Goal: Information Seeking & Learning: Learn about a topic

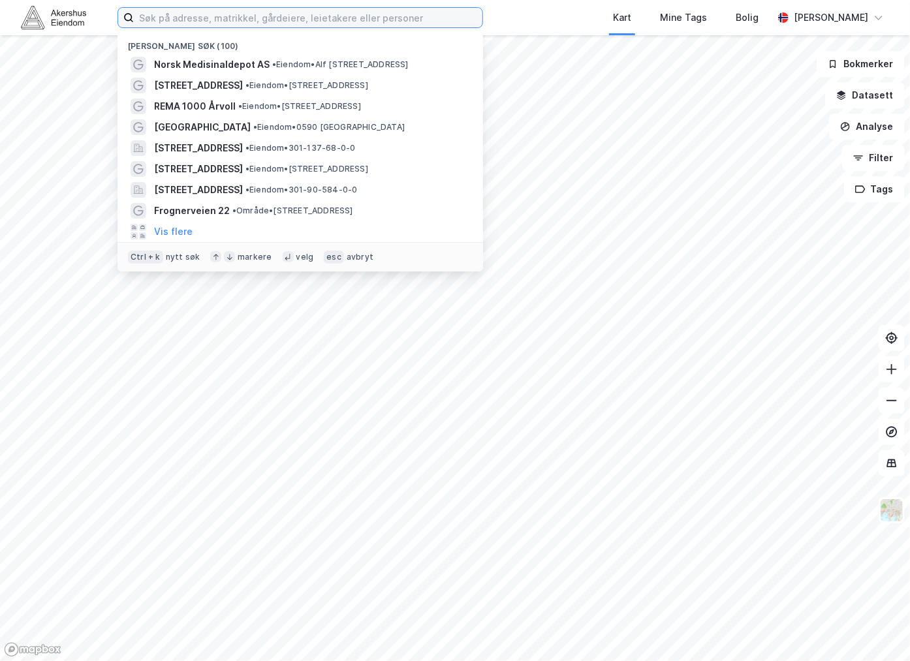
click at [250, 12] on input at bounding box center [308, 18] width 349 height 20
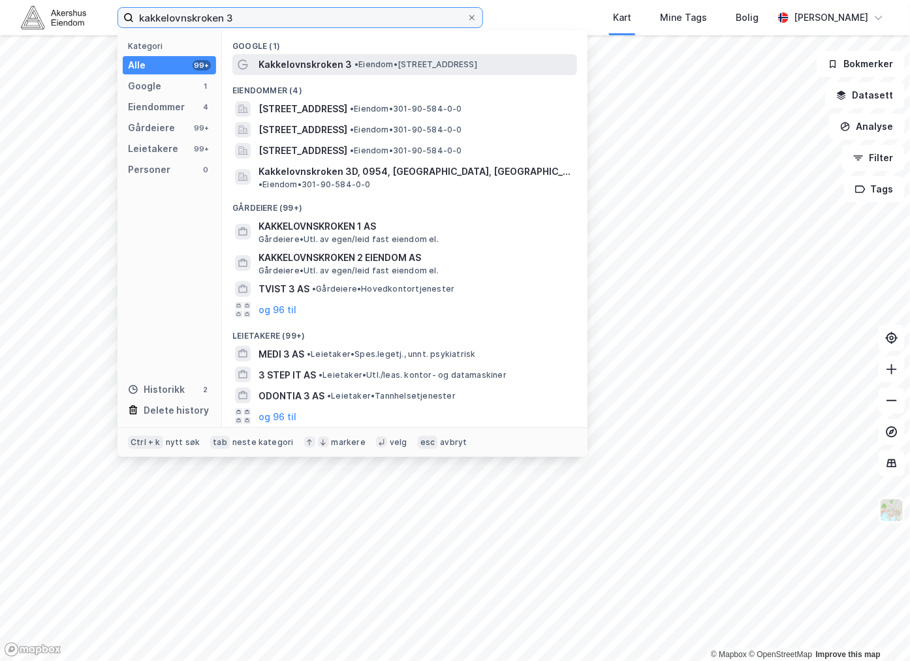
type input "kakkelovnskroken 3"
click at [276, 61] on span "Kakkelovnskroken 3" at bounding box center [305, 65] width 93 height 16
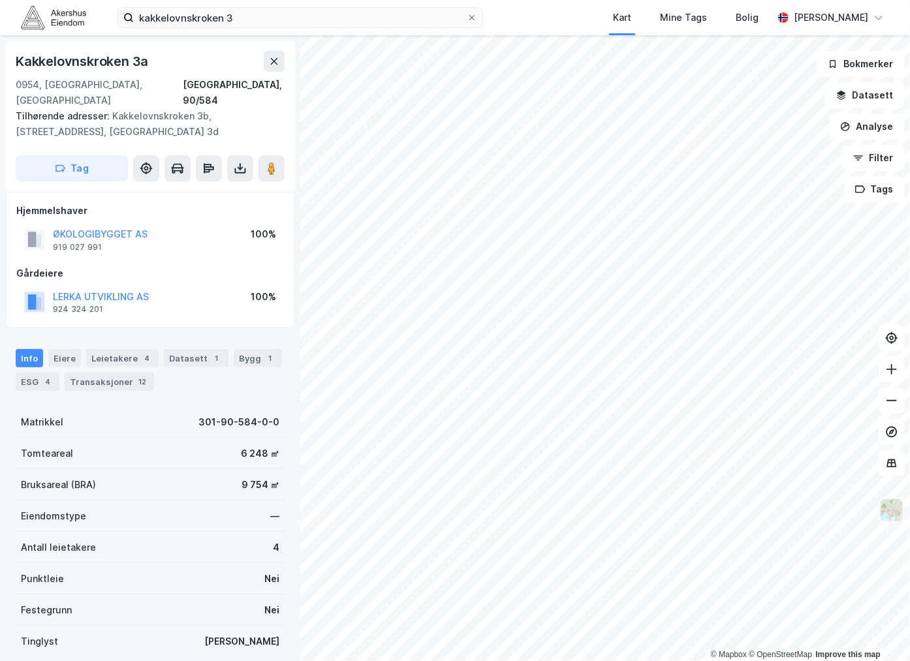
click at [884, 514] on img at bounding box center [891, 510] width 25 height 25
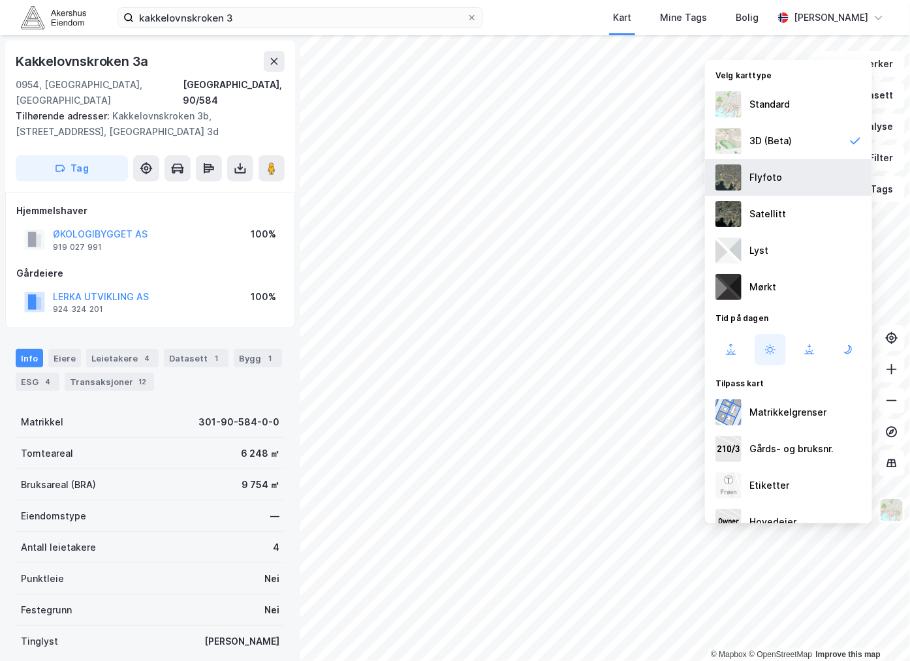
click at [782, 178] on div "Flyfoto" at bounding box center [788, 177] width 167 height 37
